Goal: Communication & Community: Ask a question

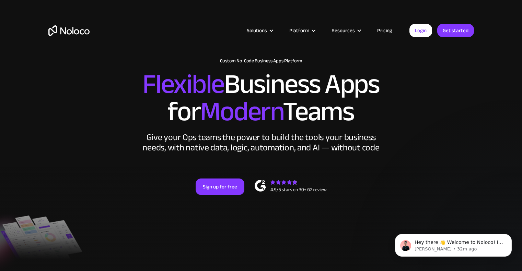
click at [408, 31] on article "Solutions Use Cases Business Types Project Management Keep track of customers, …" at bounding box center [250, 30] width 320 height 9
click at [414, 29] on link "Login" at bounding box center [420, 30] width 23 height 13
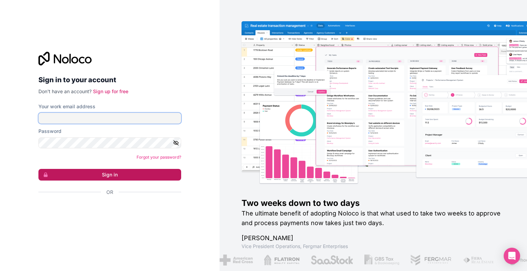
type input "[EMAIL_ADDRESS][DOMAIN_NAME]"
click at [144, 172] on button "Sign in" at bounding box center [109, 175] width 143 height 12
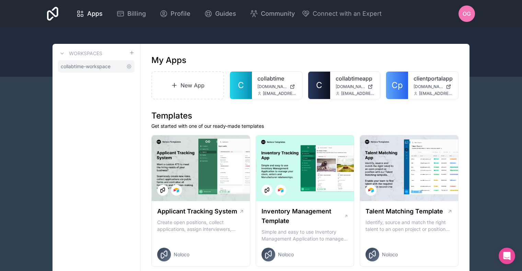
click at [89, 70] on span "collabtime-workspace" at bounding box center [86, 66] width 50 height 7
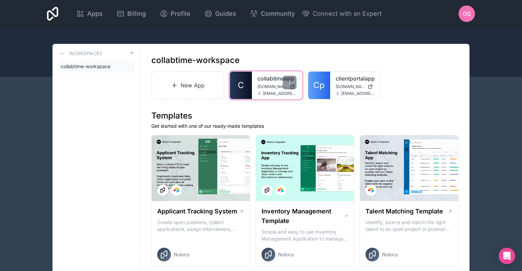
click at [272, 91] on div "collabtimeapp collabtimeapp.noloco.co ogastelum@environmentalautomation.com" at bounding box center [277, 85] width 50 height 27
click at [273, 83] on div "collabtimeapp collabtimeapp.noloco.co ogastelum@environmentalautomation.com" at bounding box center [277, 85] width 50 height 27
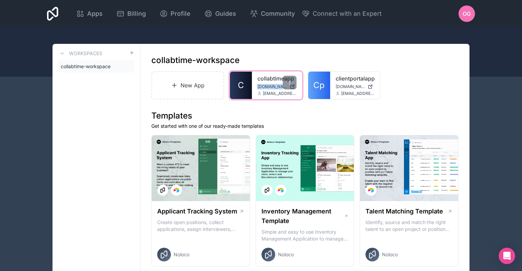
click at [273, 83] on div "collabtimeapp collabtimeapp.noloco.co ogastelum@environmentalautomation.com" at bounding box center [277, 85] width 50 height 27
click at [284, 83] on div at bounding box center [290, 83] width 14 height 14
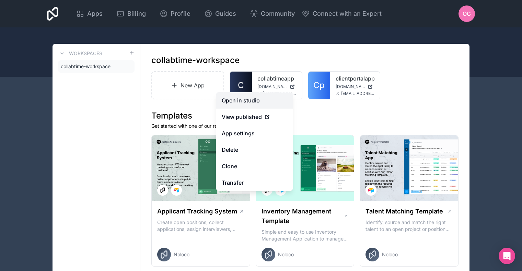
click at [260, 95] on link "Open in studio" at bounding box center [254, 100] width 77 height 16
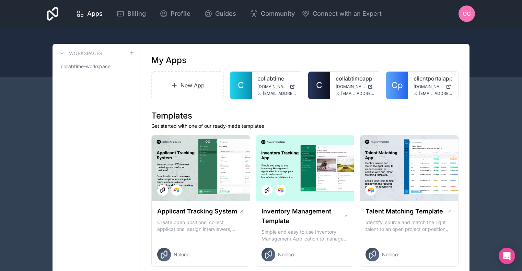
click at [463, 11] on span "OG" at bounding box center [466, 14] width 8 height 8
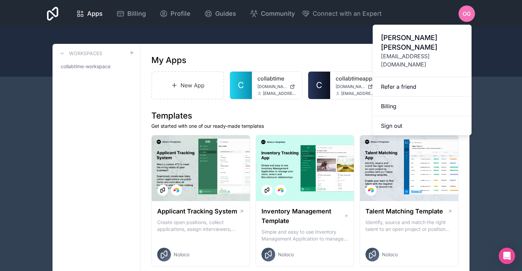
click at [463, 11] on span "OG" at bounding box center [466, 14] width 8 height 8
click at [509, 253] on icon "Open Intercom Messenger" at bounding box center [507, 256] width 8 height 9
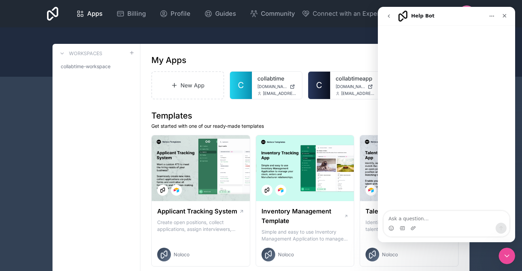
click at [441, 218] on textarea "Ask a question…" at bounding box center [447, 217] width 126 height 12
type textarea "I have a problem with my Collabtime app where one of our users is constantly ge…"
click at [313, 41] on div at bounding box center [261, 51] width 522 height 49
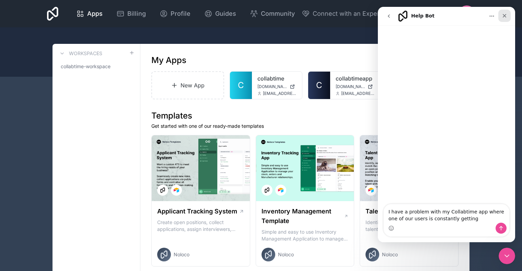
click at [505, 19] on div "Close" at bounding box center [504, 16] width 12 height 12
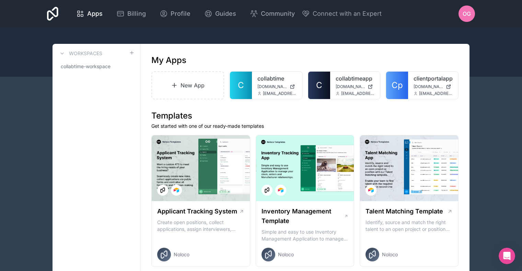
click at [467, 14] on span "OG" at bounding box center [466, 14] width 8 height 8
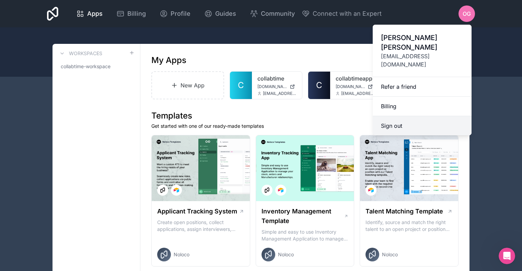
click at [402, 116] on button "Sign out" at bounding box center [422, 125] width 99 height 19
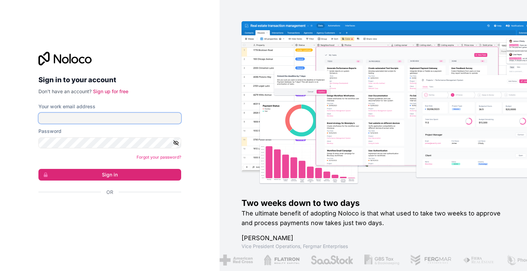
type input "ogastelum@environmentalautomation.com"
click at [153, 119] on input "ogastelum@environmentalautomation.com" at bounding box center [109, 118] width 143 height 11
drag, startPoint x: 153, startPoint y: 119, endPoint x: 18, endPoint y: 122, distance: 135.2
click at [18, 122] on div "Sign in to your account Don't have an account? Sign up for free Your work email…" at bounding box center [110, 135] width 220 height 271
